Goal: Task Accomplishment & Management: Complete application form

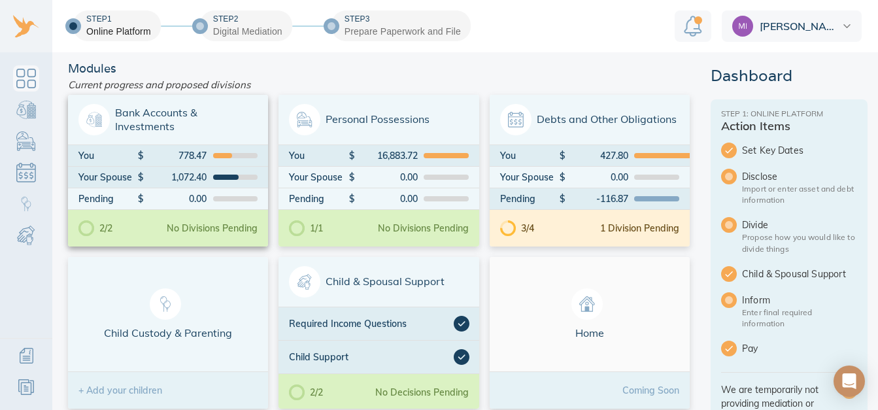
click at [171, 124] on span "Bank Accounts & Investments" at bounding box center [167, 119] width 179 height 31
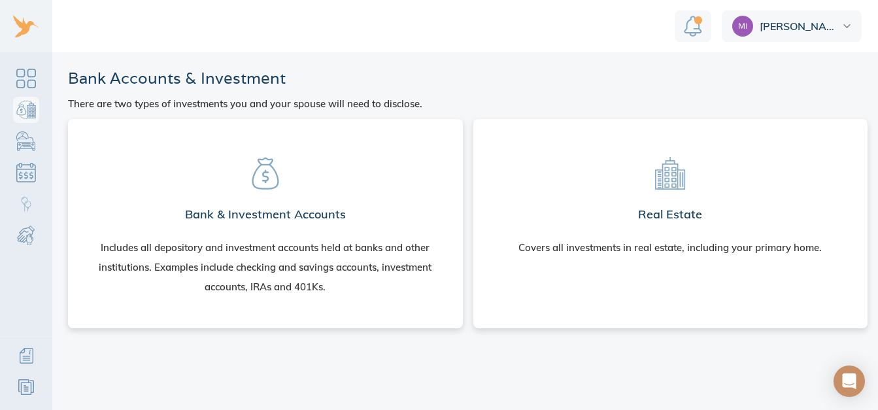
click at [285, 197] on section "Bank & Investment Accounts Includes all depository and investment accounts held…" at bounding box center [265, 221] width 374 height 183
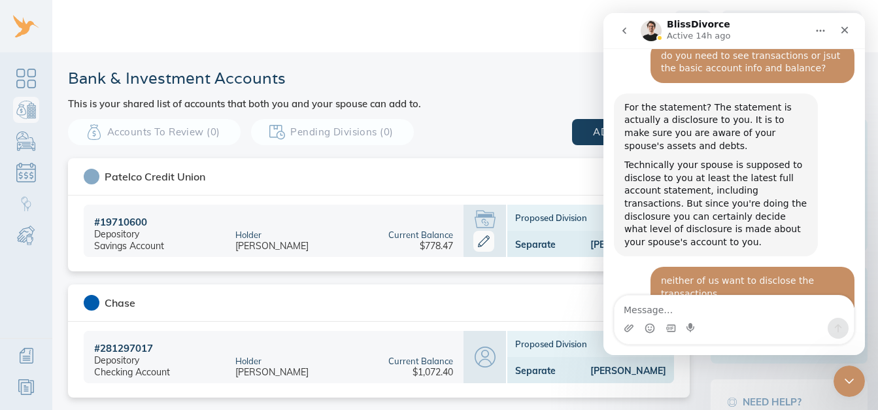
scroll to position [2038, 0]
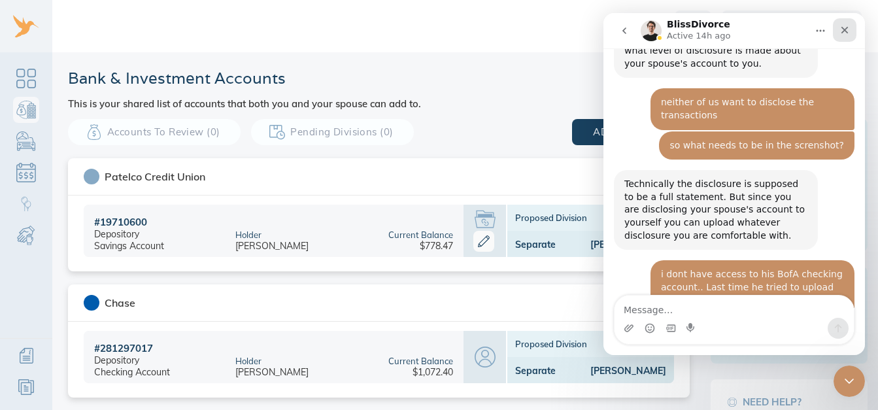
click at [845, 30] on icon "Close" at bounding box center [845, 30] width 7 height 7
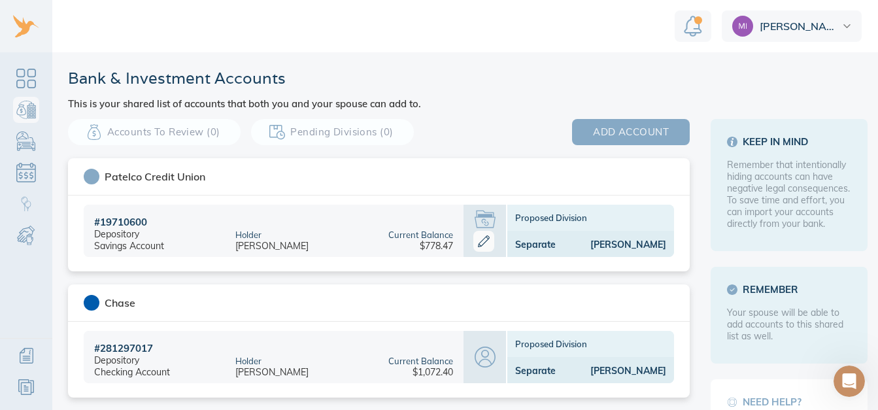
click at [638, 141] on button "add account" at bounding box center [631, 132] width 118 height 26
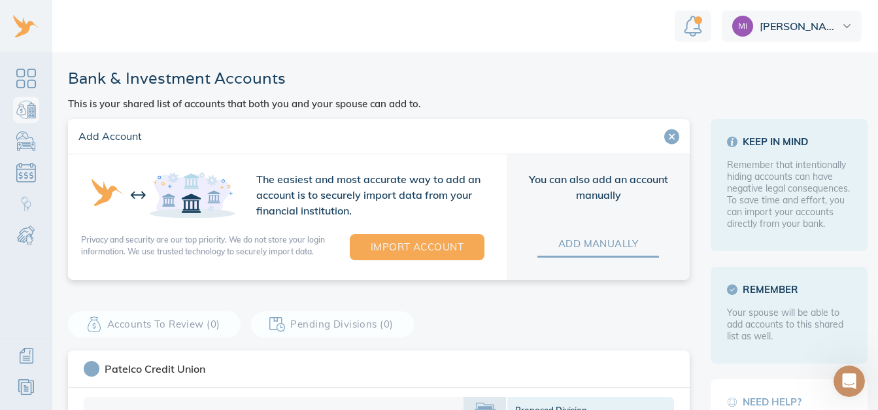
click at [581, 237] on span "add manually" at bounding box center [599, 243] width 80 height 17
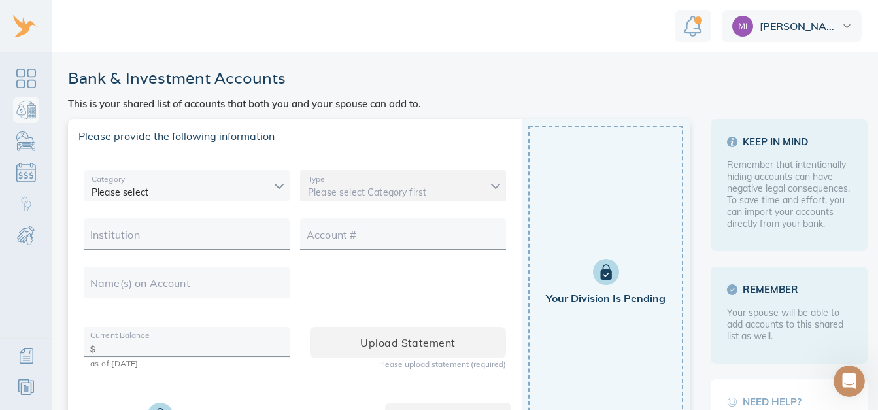
click at [260, 182] on body "[PERSON_NAME] & Investment Accounts This is your shared list of accounts that b…" at bounding box center [446, 205] width 893 height 410
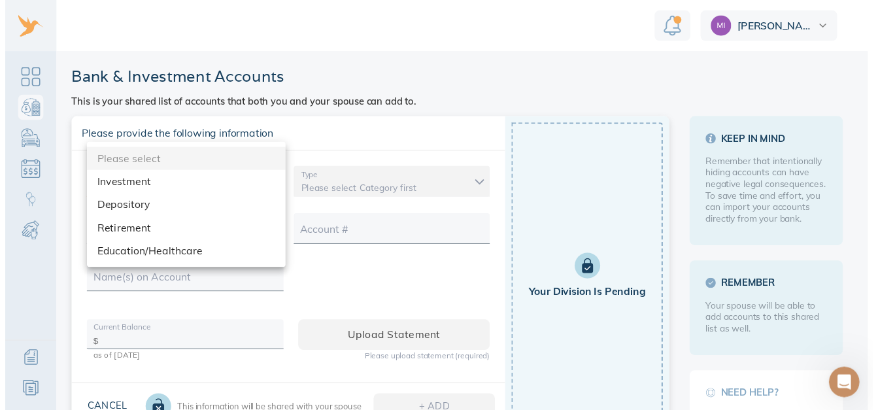
scroll to position [2028, 0]
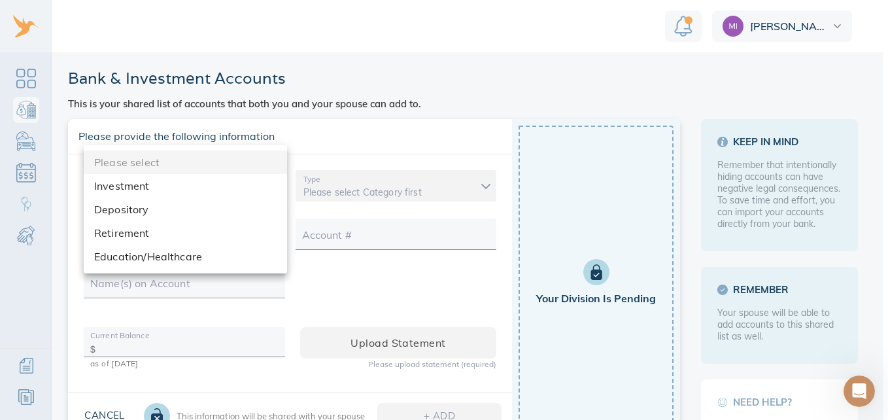
click at [141, 209] on li "Depository" at bounding box center [185, 210] width 203 height 24
type input "depository"
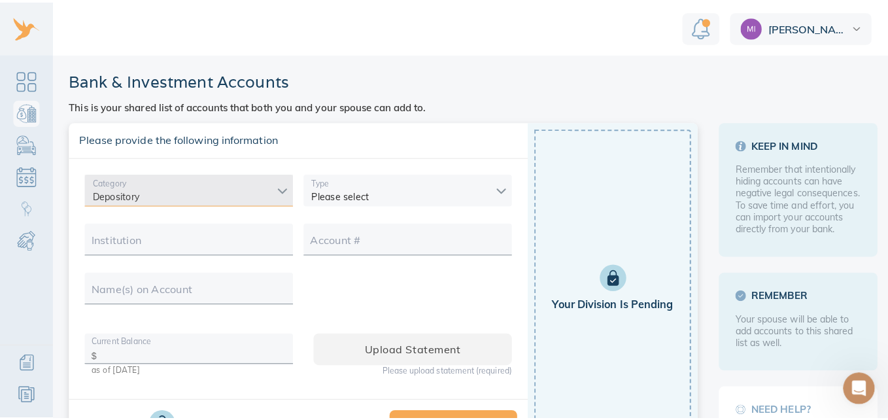
scroll to position [2038, 0]
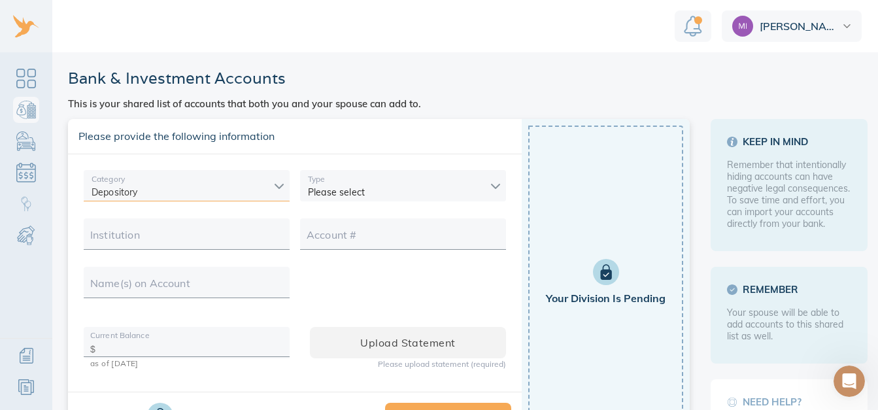
click at [425, 188] on body "[PERSON_NAME] & Investment Accounts This is your shared list of accounts that b…" at bounding box center [446, 205] width 893 height 410
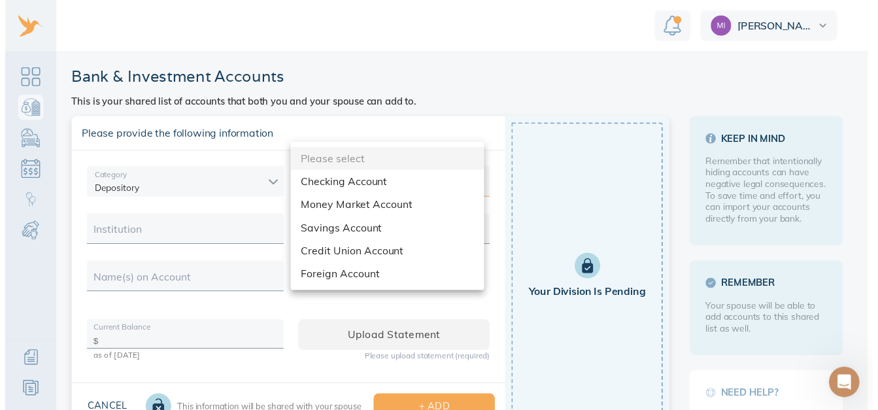
scroll to position [2028, 0]
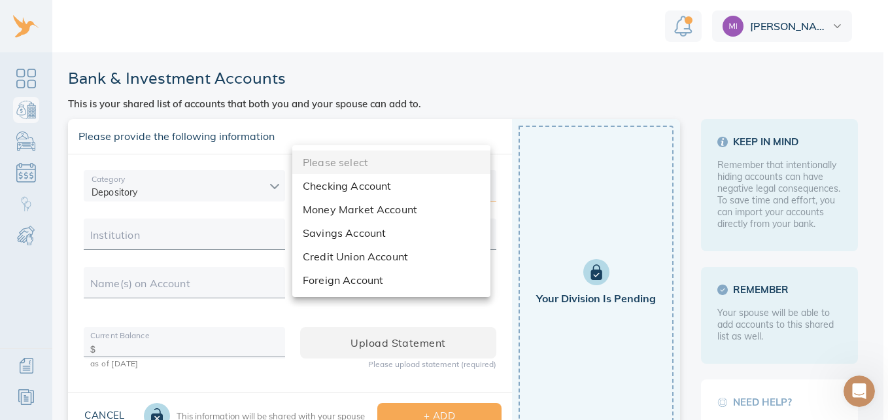
click at [365, 192] on li "Checking Account" at bounding box center [391, 186] width 198 height 24
type input "checking"
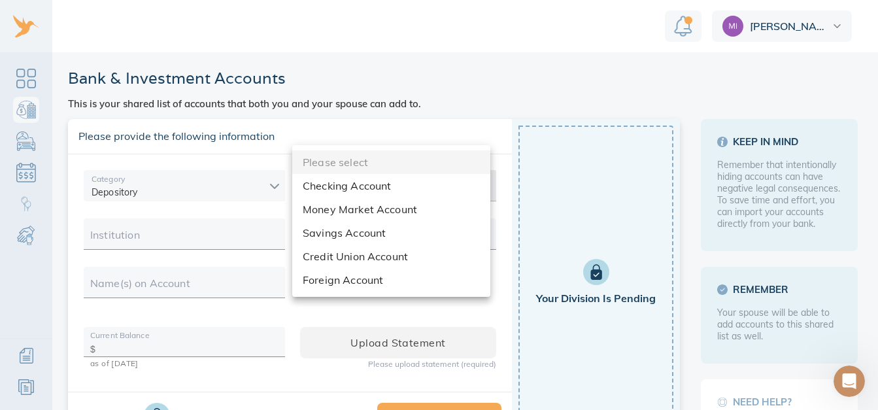
scroll to position [2038, 0]
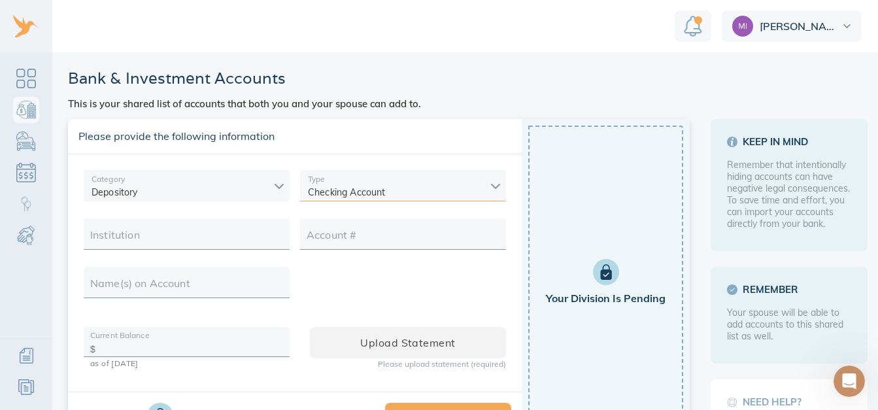
click at [222, 239] on input "Institution" at bounding box center [186, 238] width 193 height 20
type input "Bank of America"
type input "[PERSON_NAME]"
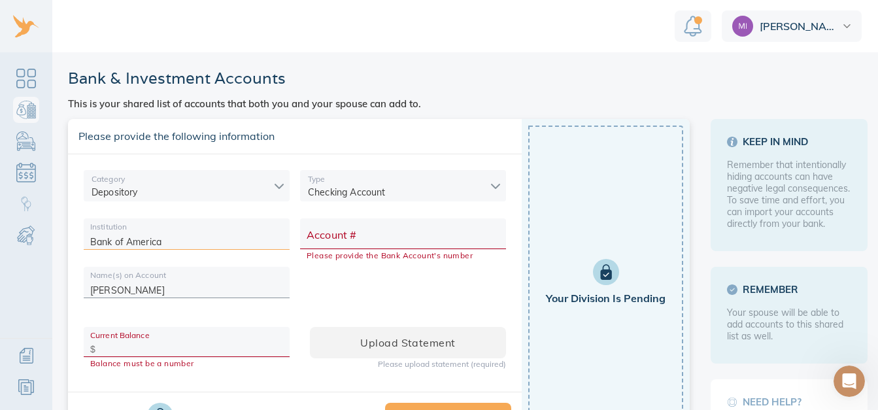
click at [349, 235] on input "Account #" at bounding box center [403, 238] width 193 height 20
type input "000558741276"
click at [139, 345] on input "text" at bounding box center [192, 347] width 182 height 20
click at [136, 351] on input "text" at bounding box center [192, 347] width 182 height 20
